Goal: Task Accomplishment & Management: Complete application form

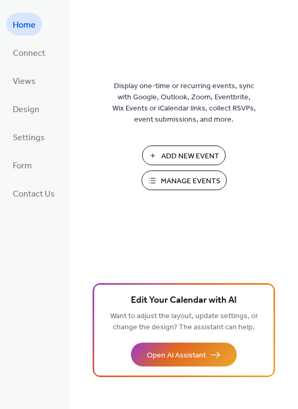
click at [172, 148] on button "Add New Event" at bounding box center [183, 156] width 83 height 20
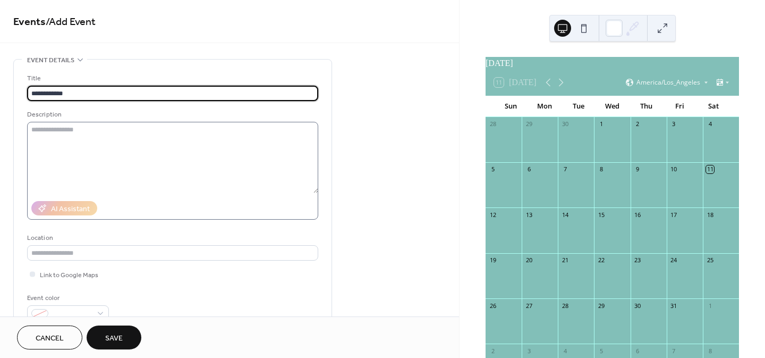
type input "**********"
click at [78, 146] on textarea at bounding box center [172, 157] width 291 height 71
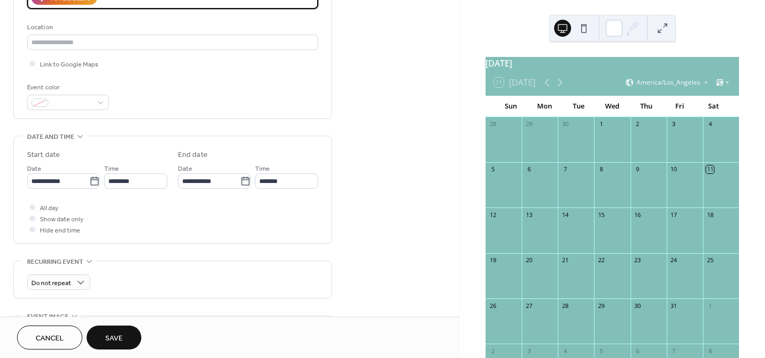
scroll to position [213, 0]
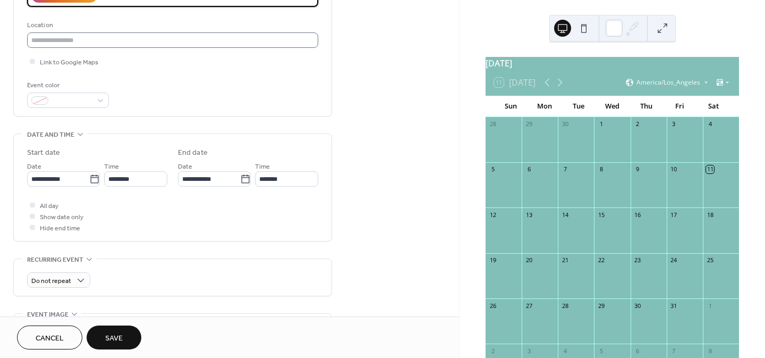
type textarea "**********"
click at [87, 44] on input "text" at bounding box center [172, 39] width 291 height 15
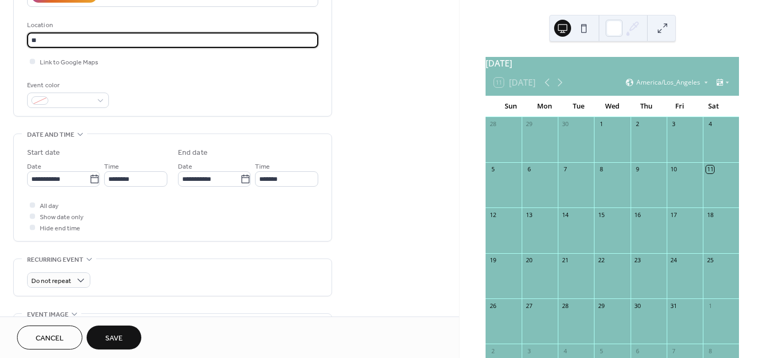
type input "*"
click at [73, 57] on span "Link to Google Maps" at bounding box center [69, 62] width 58 height 11
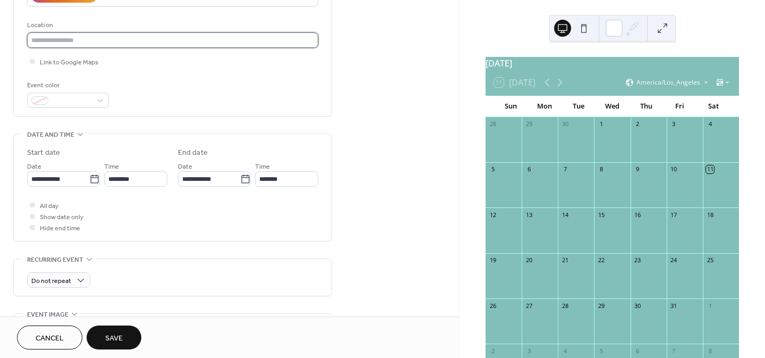
click at [84, 38] on input "text" at bounding box center [172, 39] width 291 height 15
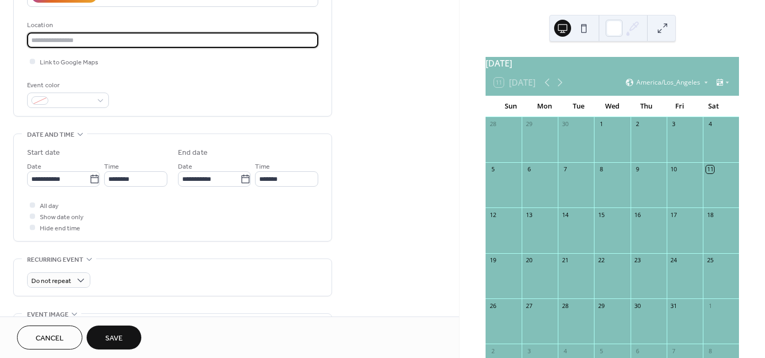
paste input "**********"
type input "**********"
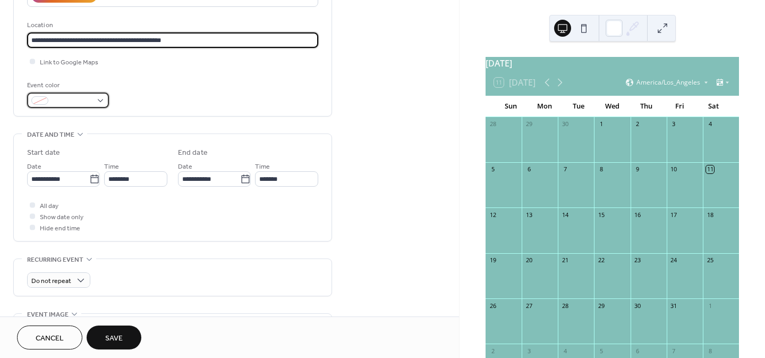
click at [85, 102] on span at bounding box center [72, 101] width 39 height 11
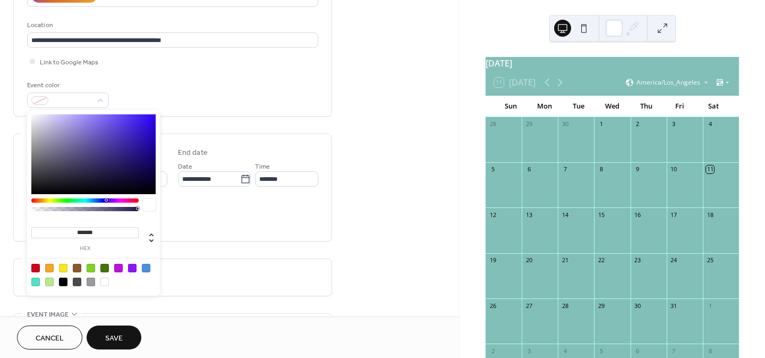
click at [147, 95] on div "Event color" at bounding box center [172, 94] width 291 height 28
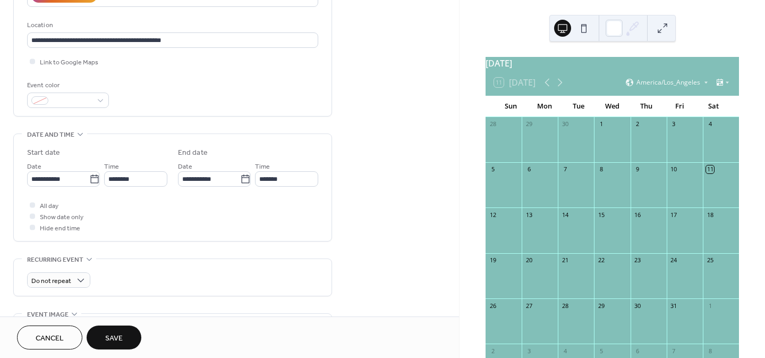
scroll to position [372, 0]
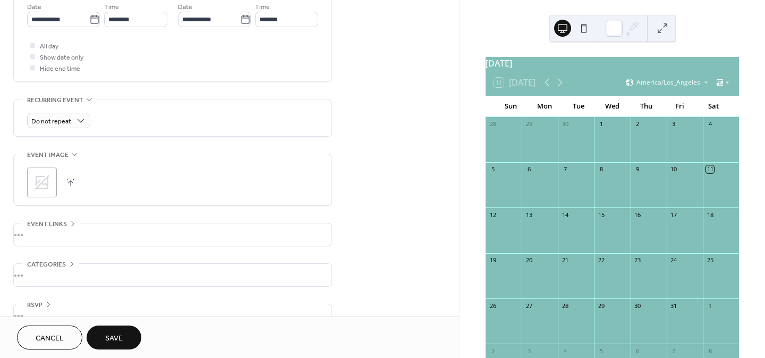
click at [43, 181] on icon at bounding box center [42, 182] width 15 height 15
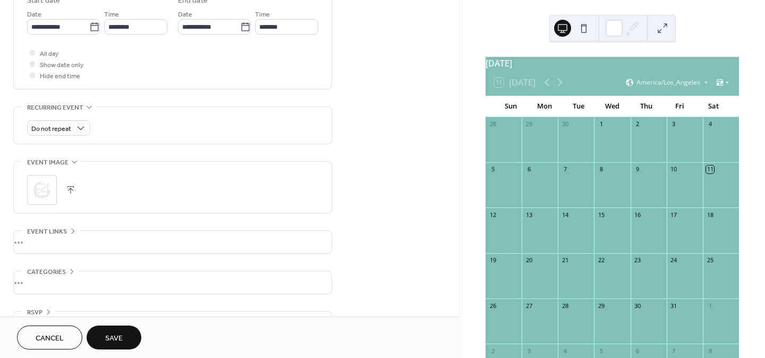
scroll to position [394, 0]
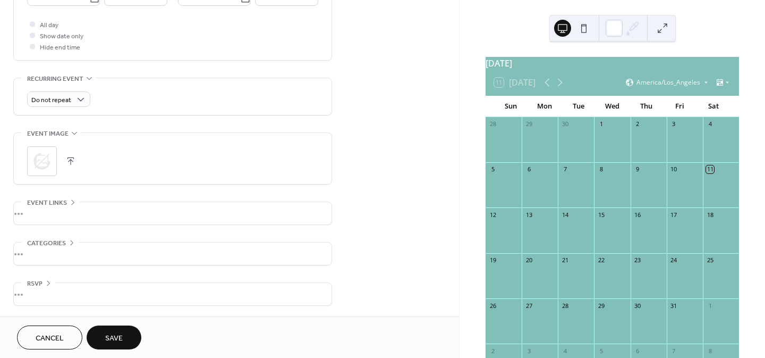
click at [46, 214] on div "•••" at bounding box center [173, 213] width 318 height 22
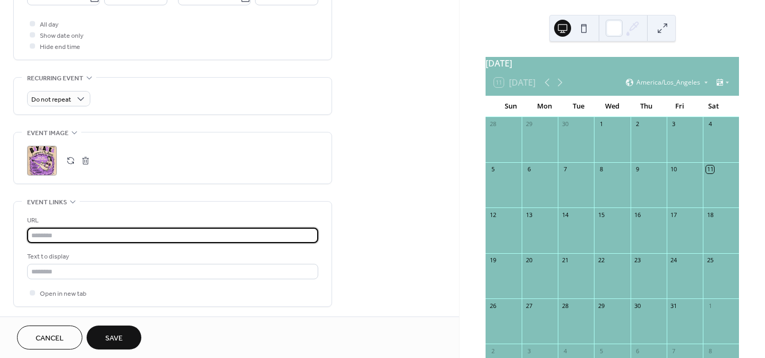
click at [82, 235] on input "text" at bounding box center [172, 234] width 291 height 15
paste input "**********"
type input "**********"
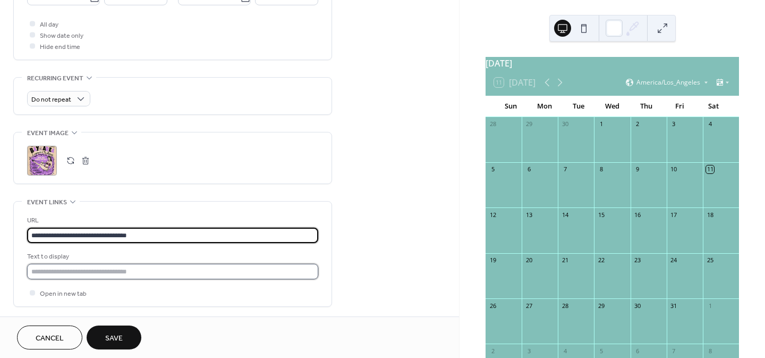
click at [206, 267] on input "text" at bounding box center [172, 271] width 291 height 15
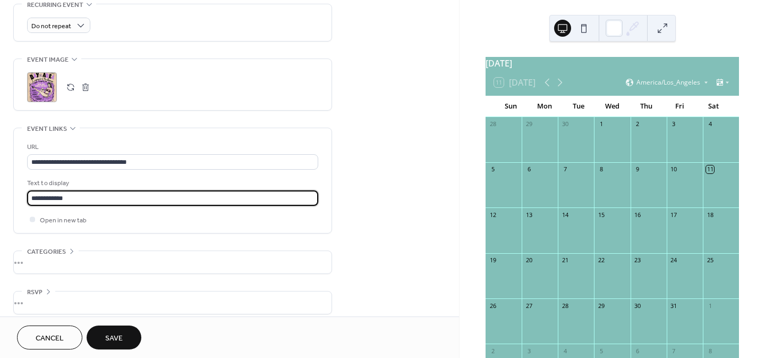
scroll to position [476, 0]
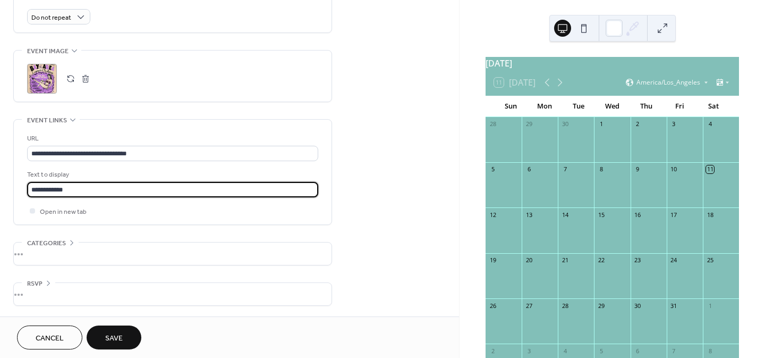
type input "**********"
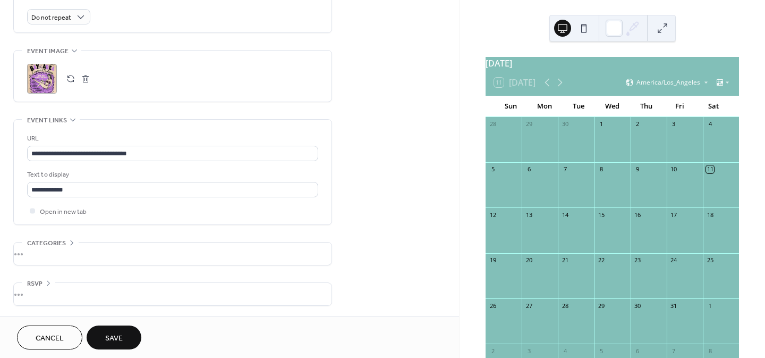
click at [53, 251] on div "•••" at bounding box center [173, 253] width 318 height 22
click at [69, 241] on icon at bounding box center [71, 241] width 9 height 9
click at [33, 290] on div "•••" at bounding box center [173, 294] width 318 height 22
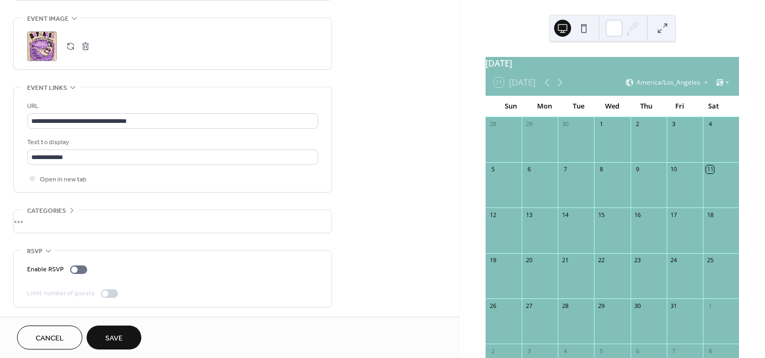
scroll to position [510, 0]
click at [40, 247] on span "RSVP" at bounding box center [34, 249] width 15 height 11
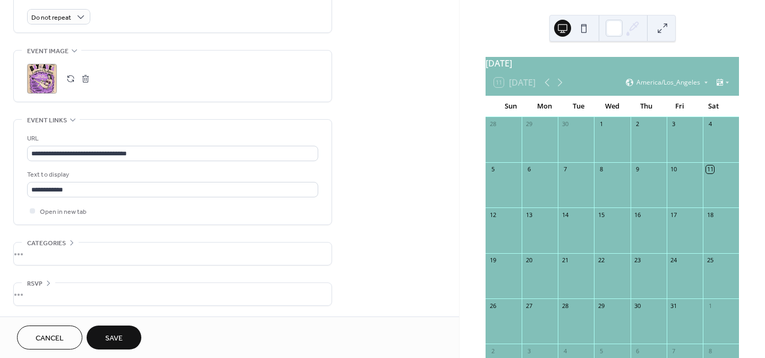
click at [111, 335] on span "Save" at bounding box center [114, 338] width 18 height 11
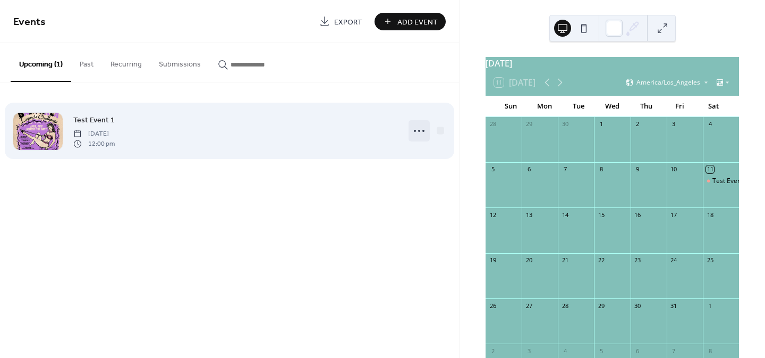
click at [418, 133] on icon at bounding box center [419, 130] width 17 height 17
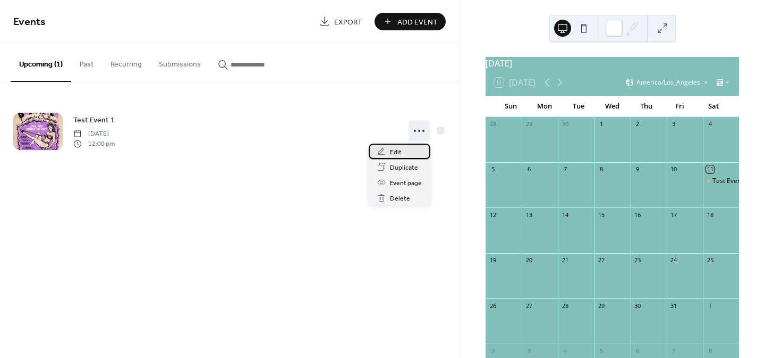
click at [396, 147] on span "Edit" at bounding box center [396, 152] width 12 height 11
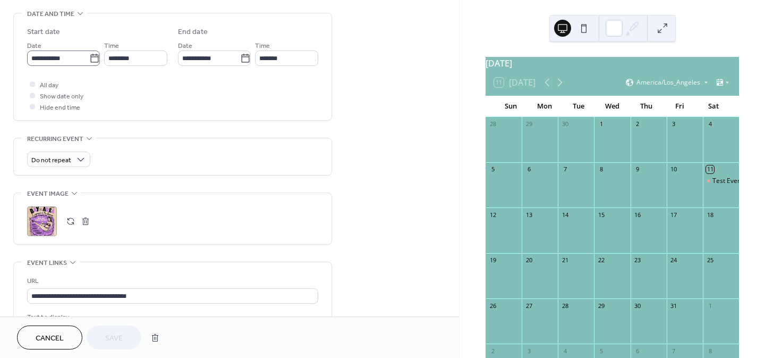
scroll to position [372, 0]
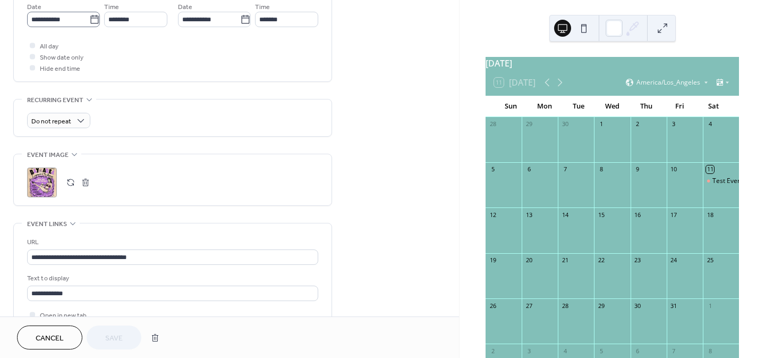
click at [92, 18] on icon at bounding box center [94, 19] width 11 height 11
click at [89, 18] on input "**********" at bounding box center [58, 19] width 62 height 15
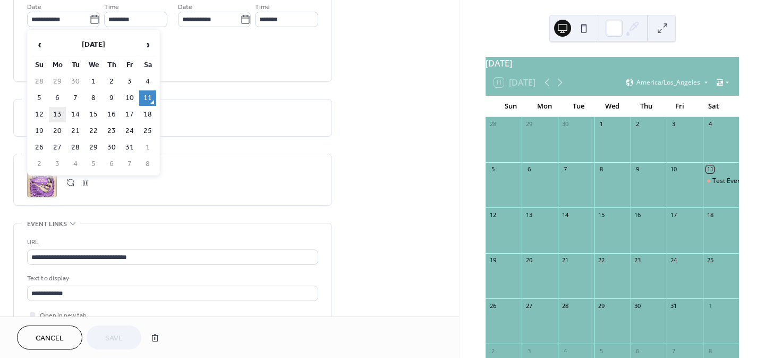
click at [57, 112] on td "13" at bounding box center [57, 114] width 17 height 15
type input "**********"
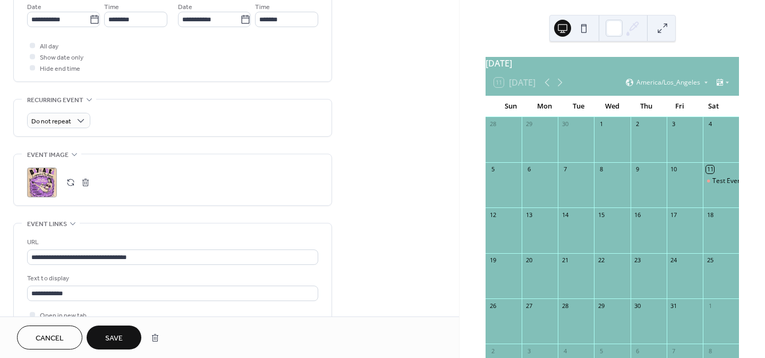
click at [118, 338] on span "Save" at bounding box center [114, 338] width 18 height 11
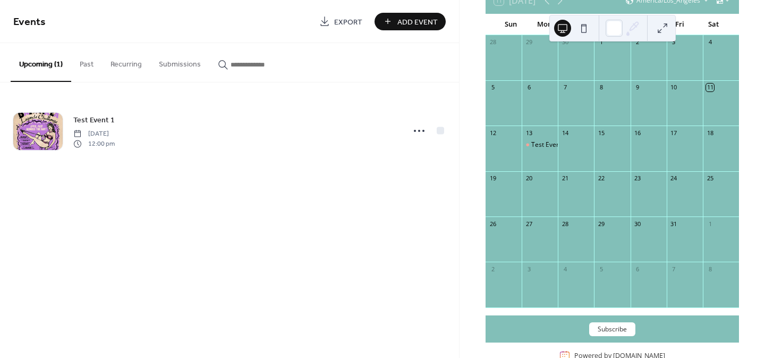
scroll to position [114, 0]
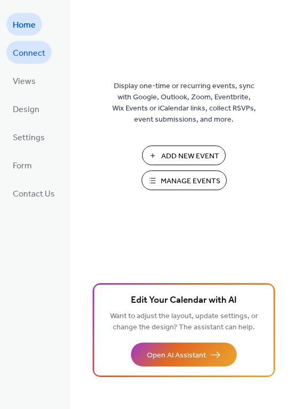
click at [30, 50] on span "Connect" at bounding box center [29, 53] width 32 height 16
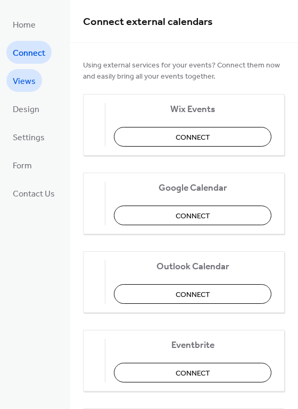
click at [25, 80] on span "Views" at bounding box center [24, 81] width 23 height 16
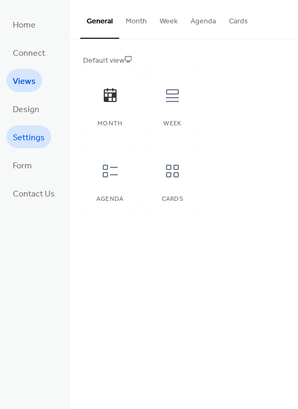
click at [26, 141] on span "Settings" at bounding box center [29, 138] width 32 height 16
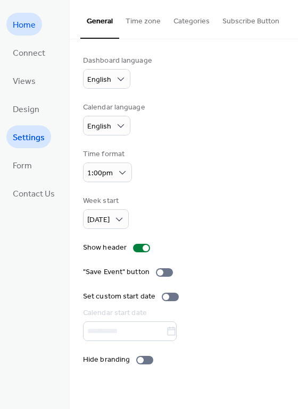
click at [32, 21] on span "Home" at bounding box center [24, 25] width 23 height 16
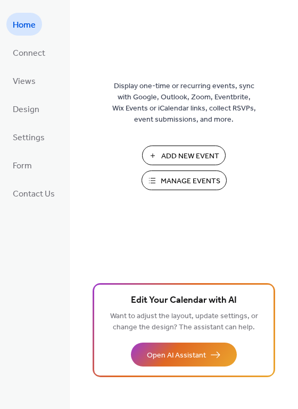
click at [165, 174] on button "Manage Events" at bounding box center [183, 181] width 85 height 20
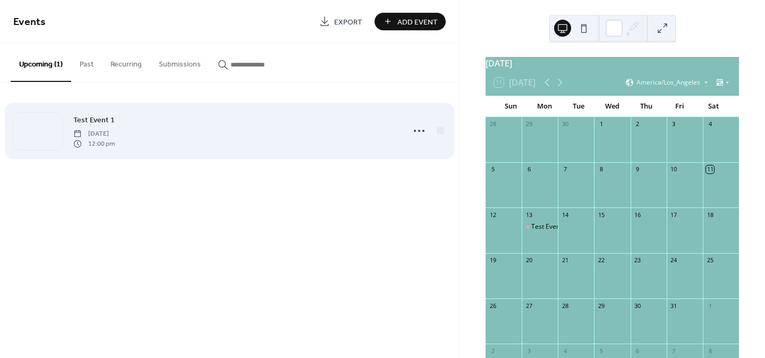
click at [101, 123] on span "Test Event 1" at bounding box center [93, 120] width 41 height 11
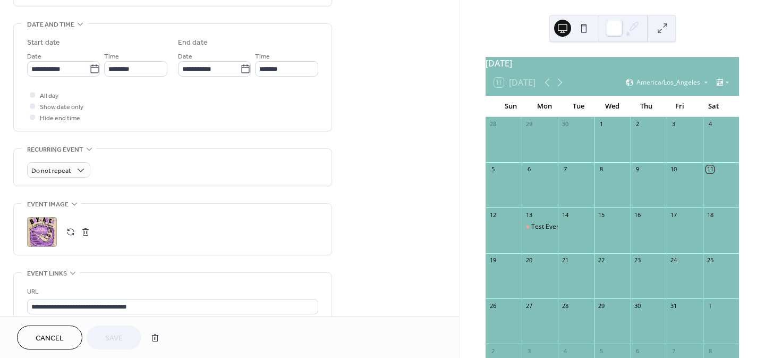
scroll to position [425, 0]
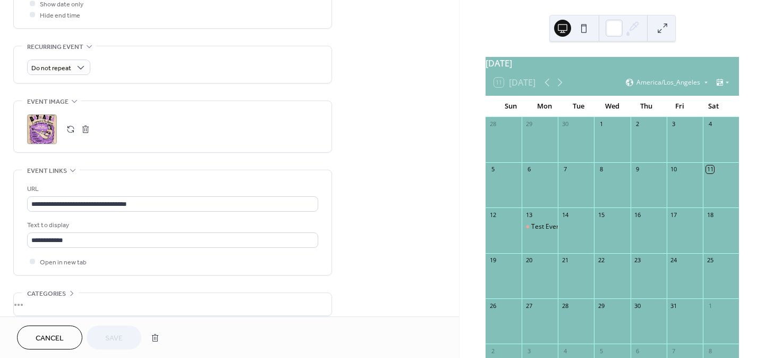
click at [84, 127] on button "button" at bounding box center [85, 129] width 15 height 15
click at [47, 125] on icon at bounding box center [41, 129] width 17 height 17
click at [111, 330] on button "Save" at bounding box center [114, 337] width 55 height 24
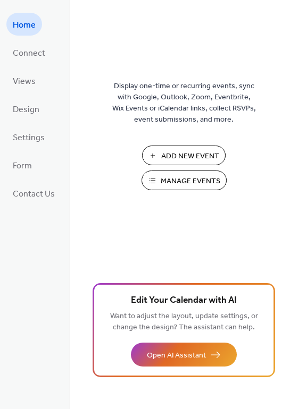
click at [182, 173] on button "Manage Events" at bounding box center [183, 181] width 85 height 20
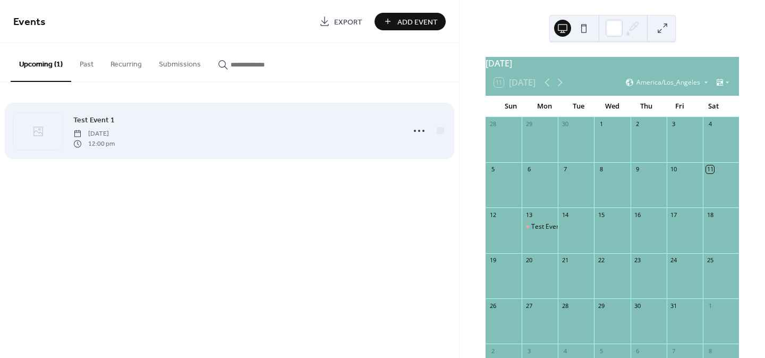
click at [115, 132] on span "[DATE]" at bounding box center [93, 134] width 41 height 10
click at [420, 126] on icon at bounding box center [419, 130] width 17 height 17
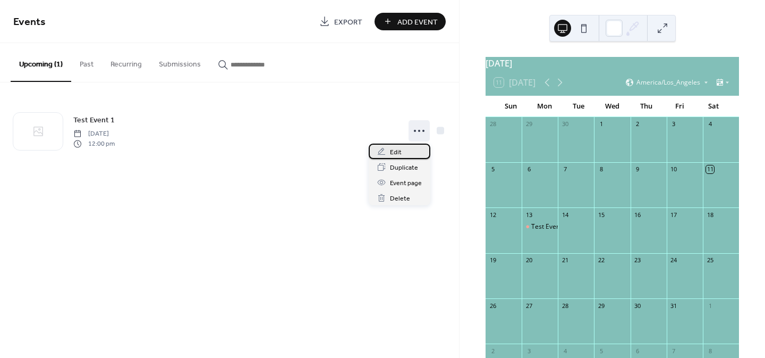
click at [403, 145] on div "Edit" at bounding box center [400, 150] width 62 height 15
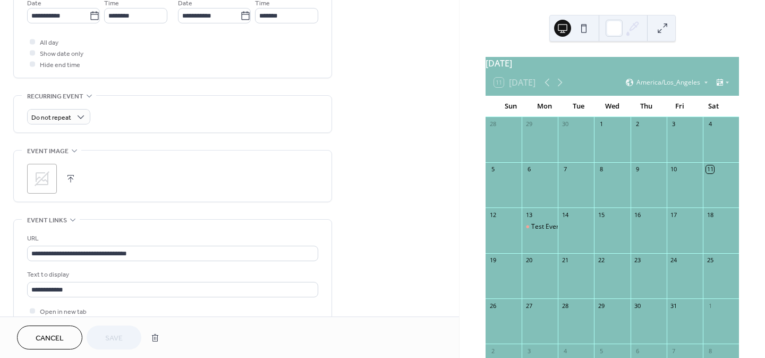
scroll to position [425, 0]
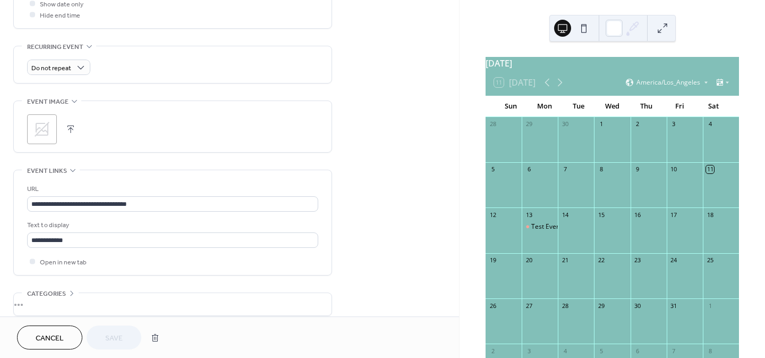
click at [44, 128] on icon at bounding box center [42, 129] width 15 height 15
click at [107, 335] on span "Save" at bounding box center [114, 338] width 18 height 11
